Goal: Navigation & Orientation: Find specific page/section

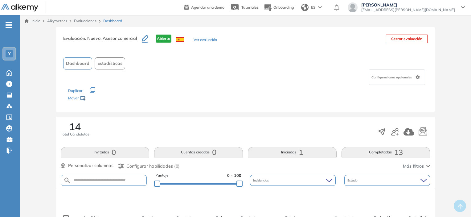
click at [11, 28] on ul "Y Home Home Crear Evaluación Crear Evaluación Evaluaciones Evaluaciones Candida…" at bounding box center [10, 90] width 20 height 131
click at [34, 19] on link "Inicio" at bounding box center [33, 21] width 16 height 6
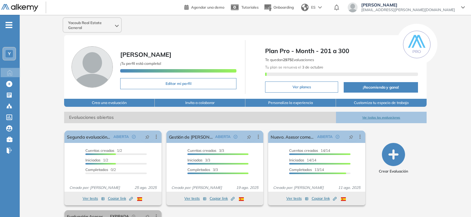
drag, startPoint x: 6, startPoint y: 32, endPoint x: 7, endPoint y: 29, distance: 3.2
click at [7, 31] on ul "Y Home Home Crear Evaluación Crear Evaluación Evaluaciones Evaluaciones Candida…" at bounding box center [10, 90] width 20 height 131
click at [8, 27] on span "-" at bounding box center [9, 24] width 7 height 5
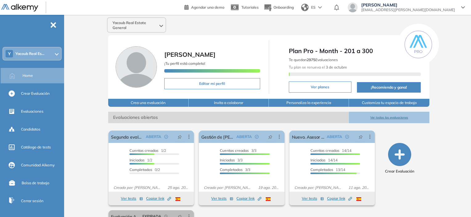
click at [52, 23] on span "-" at bounding box center [53, 24] width 7 height 5
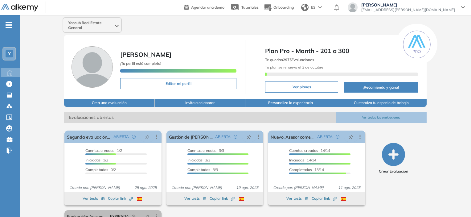
click at [14, 10] on img at bounding box center [19, 8] width 37 height 8
click at [10, 67] on ul "Y Home Home Crear Evaluación Crear Evaluación Evaluaciones Evaluaciones Candida…" at bounding box center [10, 90] width 20 height 131
click at [10, 70] on icon at bounding box center [9, 72] width 5 height 5
click at [10, 26] on span "-" at bounding box center [9, 24] width 7 height 5
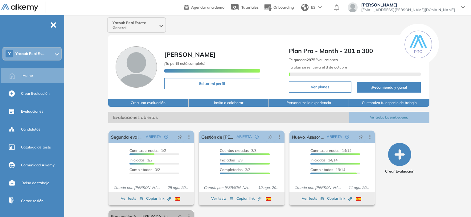
click at [23, 3] on link at bounding box center [23, 7] width 44 height 8
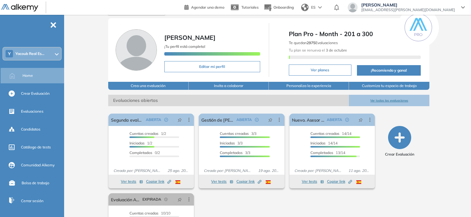
scroll to position [31, 0]
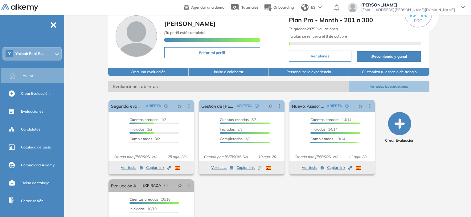
click at [52, 20] on div "-" at bounding box center [31, 19] width 63 height 5
click at [54, 27] on ul "Y [PERSON_NAME] Real Es... Home Crear Evaluación Evaluaciones Candidatos Catálo…" at bounding box center [32, 117] width 64 height 184
click at [53, 23] on span "-" at bounding box center [53, 24] width 7 height 5
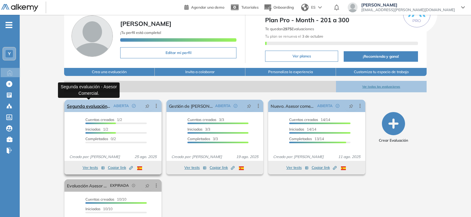
click at [92, 108] on link "Segunda evaluación - Asesor Comercial." at bounding box center [89, 106] width 44 height 12
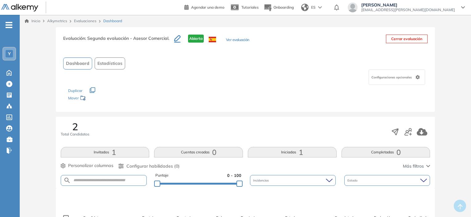
drag, startPoint x: 43, startPoint y: 22, endPoint x: 38, endPoint y: 19, distance: 5.2
click at [42, 22] on div "Inicio Alkymetrics Evaluaciones Dashboard" at bounding box center [246, 21] width 442 height 6
click at [38, 19] on link "Inicio" at bounding box center [33, 21] width 16 height 6
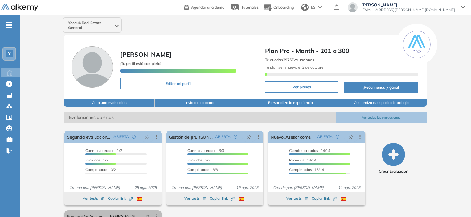
click at [300, 129] on div "El proctoring será activado ¡Importante!: Los usuarios que ya realizaron la eva…" at bounding box center [317, 168] width 102 height 80
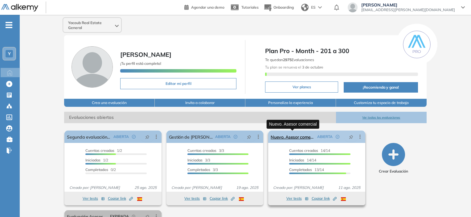
click at [293, 137] on link "Nuevo. Asesor comercial" at bounding box center [293, 136] width 44 height 12
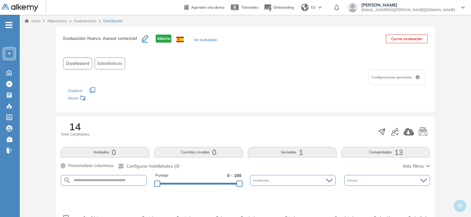
click at [288, 155] on button "Iniciadas 1" at bounding box center [292, 152] width 89 height 10
click at [34, 22] on link "Inicio" at bounding box center [33, 21] width 16 height 6
